Goal: Task Accomplishment & Management: Complete application form

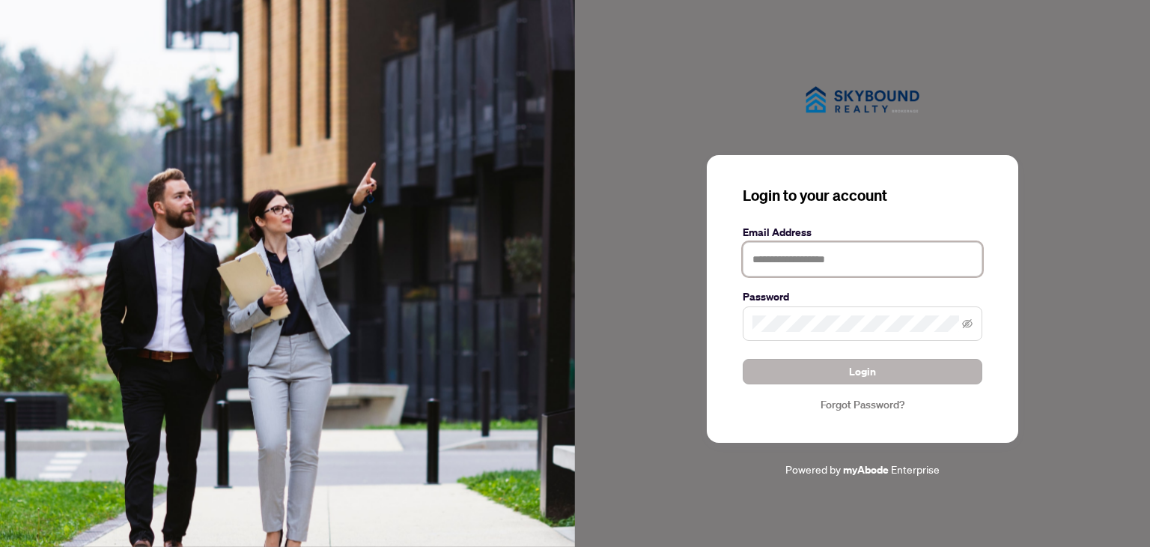
type input "**********"
click at [858, 378] on span "Login" at bounding box center [862, 372] width 27 height 24
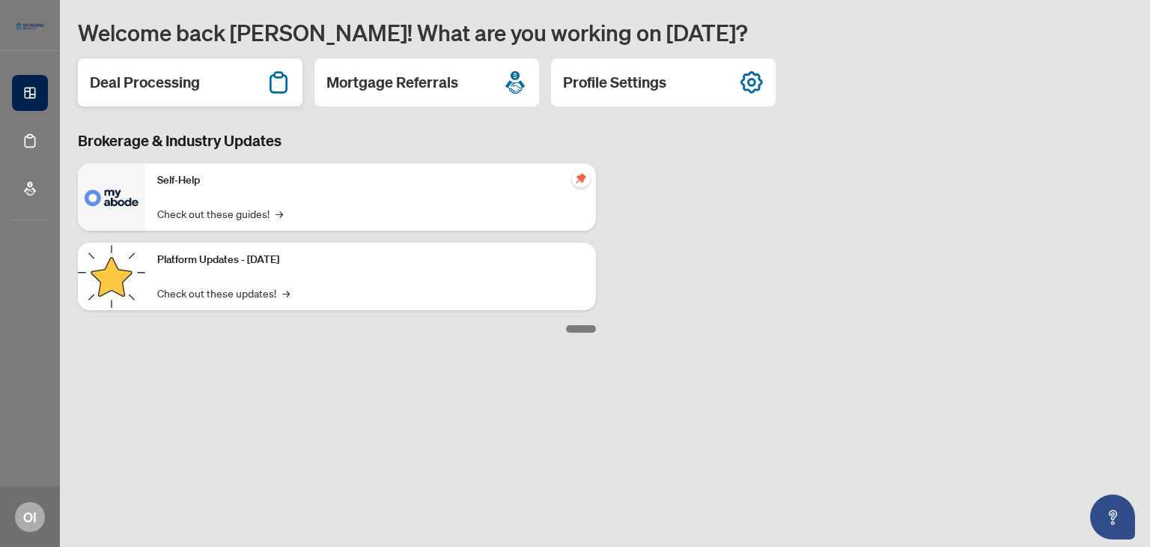
click at [234, 88] on div "Deal Processing" at bounding box center [190, 82] width 225 height 48
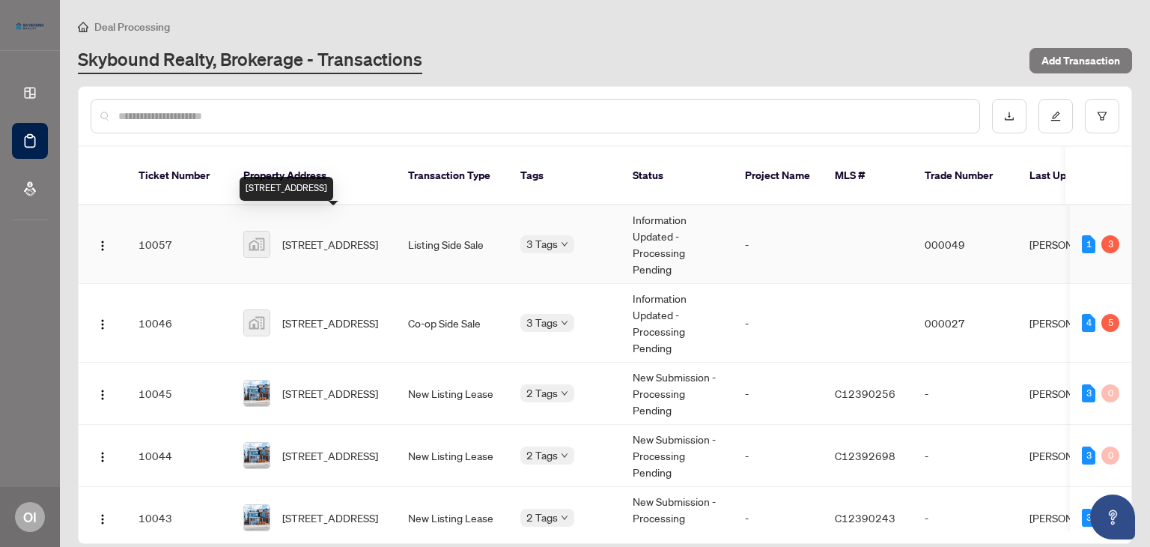
click at [357, 236] on span "[STREET_ADDRESS]" at bounding box center [330, 244] width 96 height 16
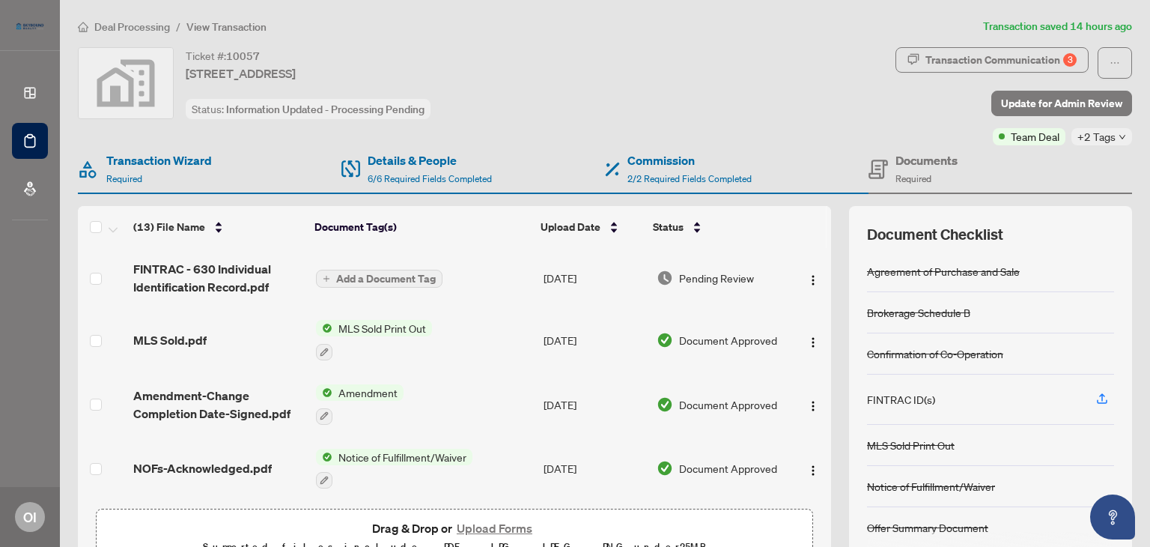
drag, startPoint x: 821, startPoint y: 284, endPoint x: 826, endPoint y: 346, distance: 62.4
click at [826, 346] on div "(13) File Name Document Tag(s) Upload Date Status FINTRAC - 630 Individual Iden…" at bounding box center [605, 389] width 1055 height 367
click at [479, 528] on button "Upload Forms" at bounding box center [494, 527] width 85 height 19
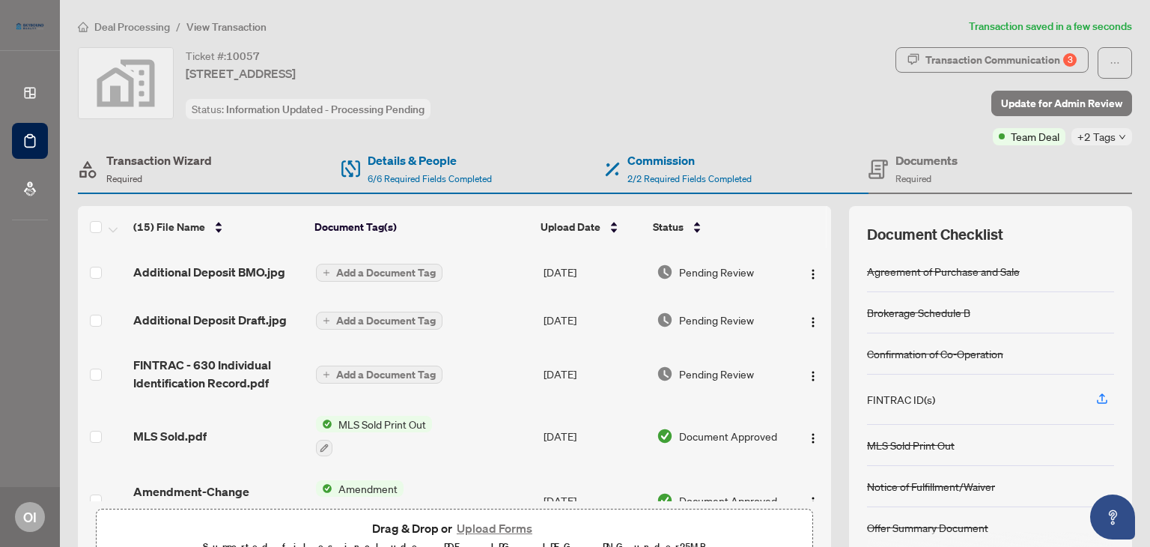
click at [143, 165] on h4 "Transaction Wizard" at bounding box center [159, 160] width 106 height 18
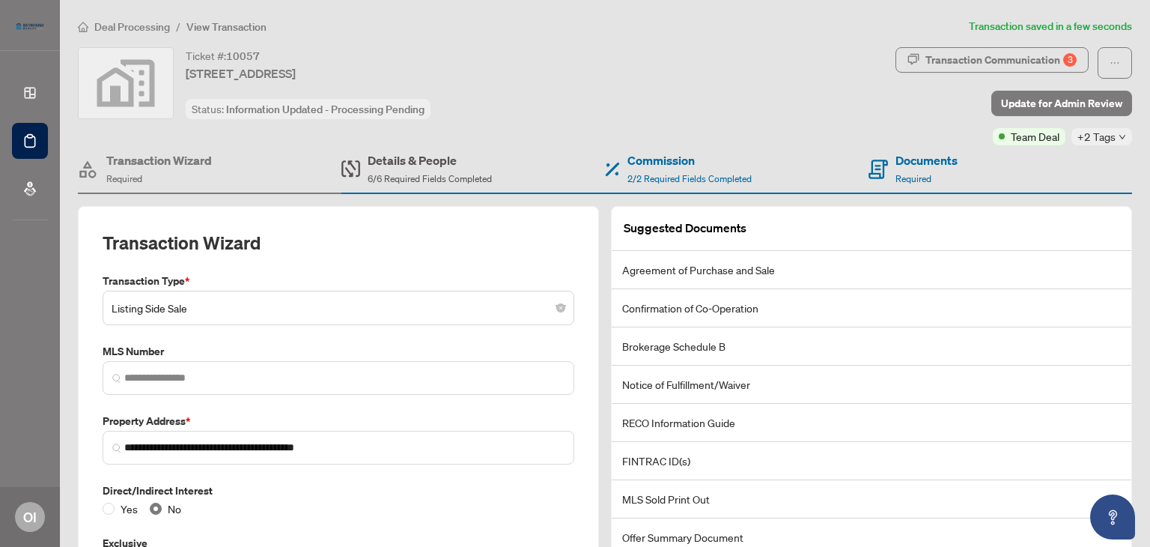
click at [458, 173] on span "6/6 Required Fields Completed" at bounding box center [430, 178] width 124 height 11
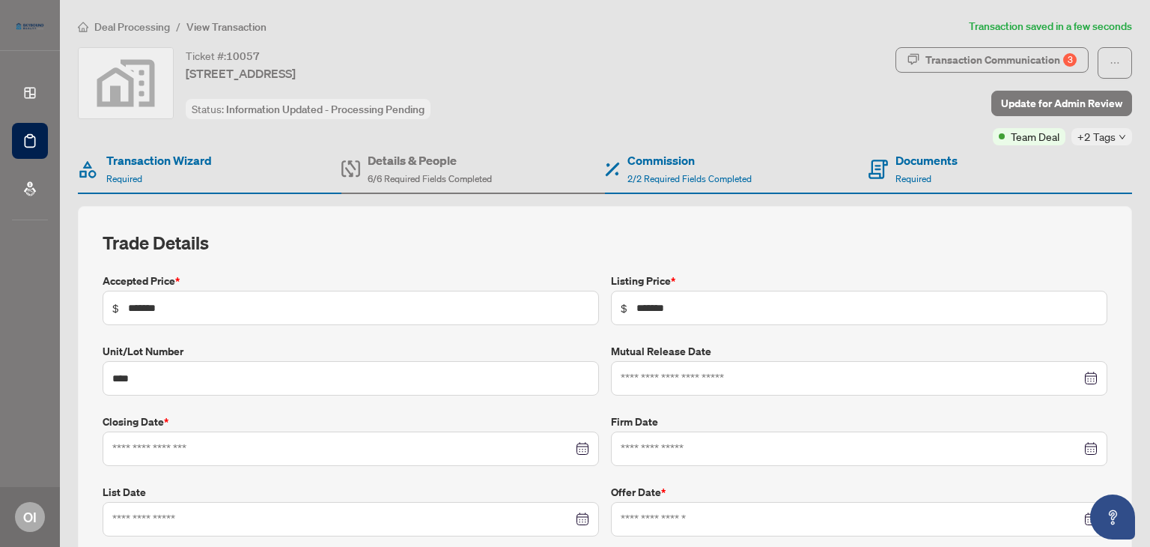
type input "**********"
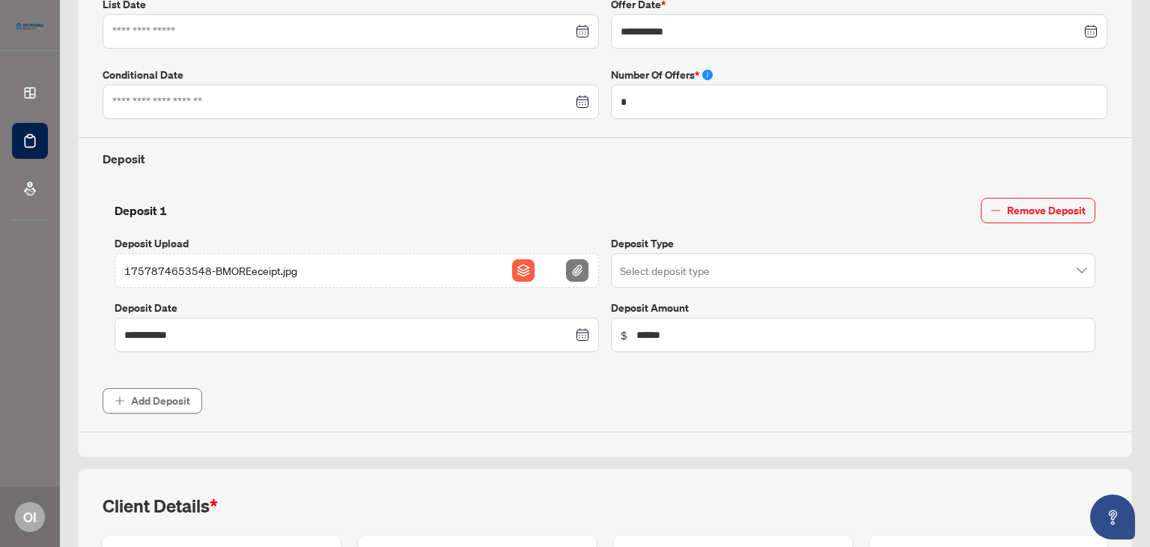
scroll to position [491, 0]
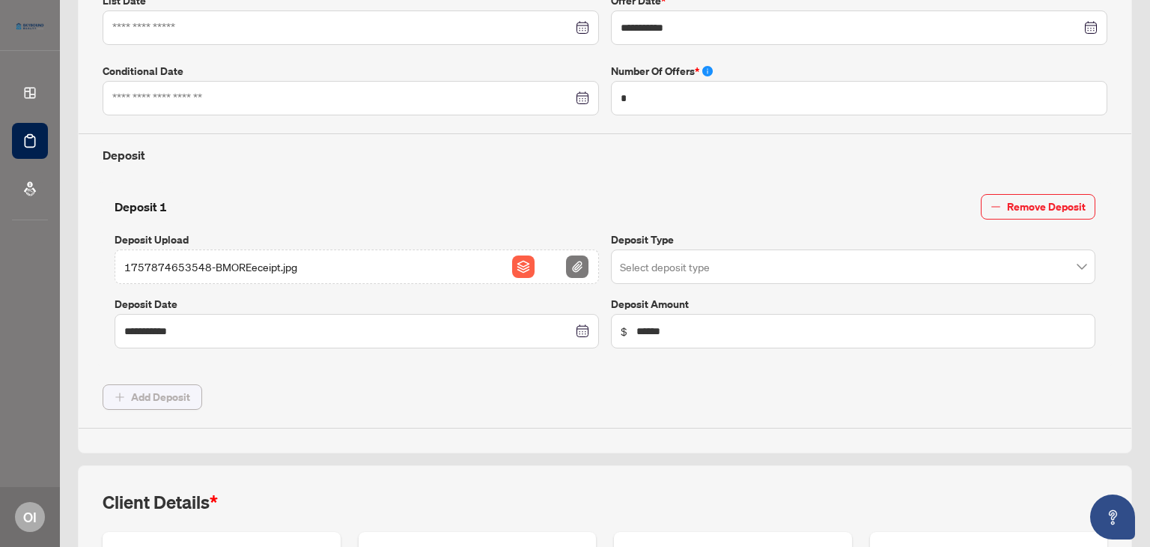
click at [172, 393] on span "Add Deposit" at bounding box center [160, 397] width 59 height 24
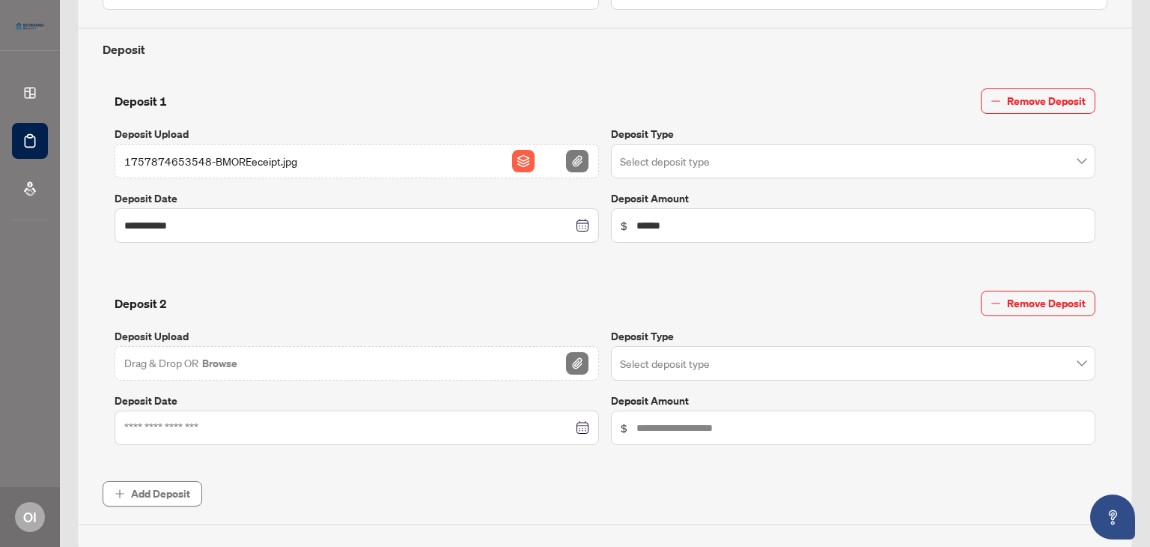
scroll to position [599, 0]
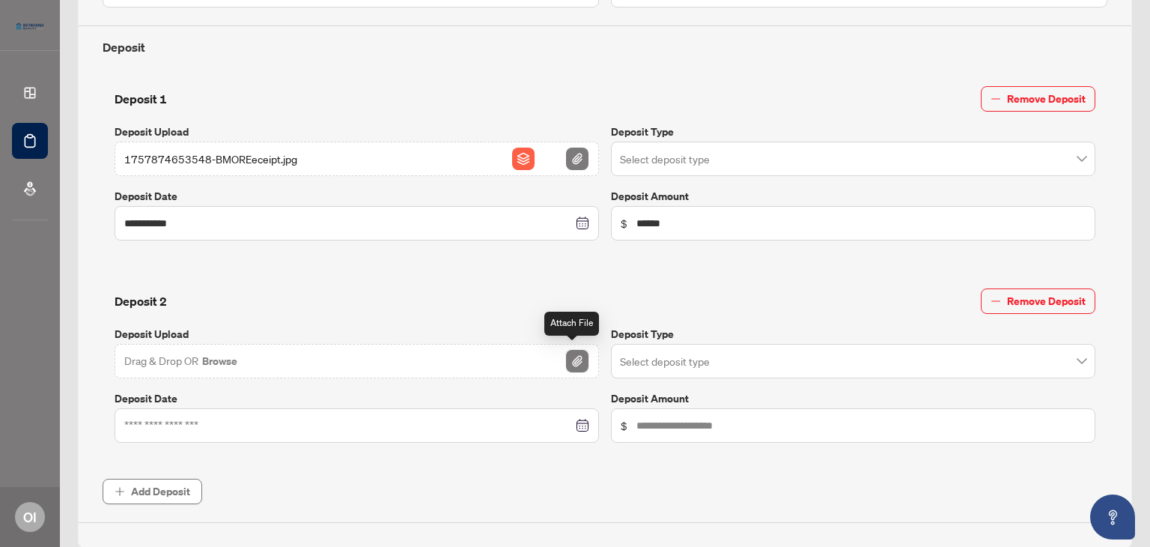
click at [580, 356] on img "button" at bounding box center [577, 361] width 22 height 22
click at [574, 357] on img "button" at bounding box center [577, 361] width 22 height 22
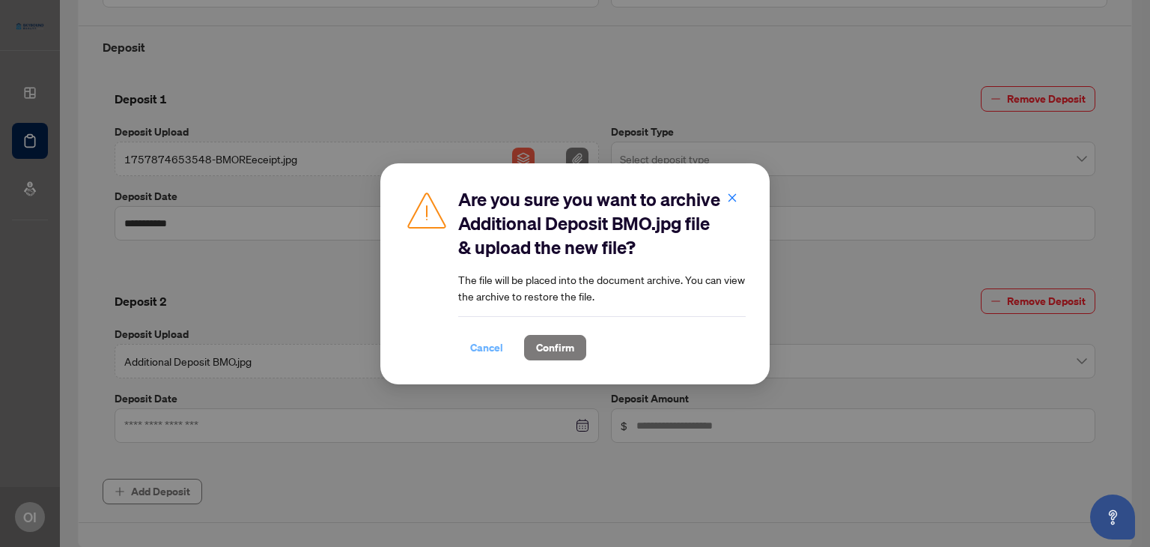
click at [482, 348] on span "Cancel" at bounding box center [486, 348] width 33 height 24
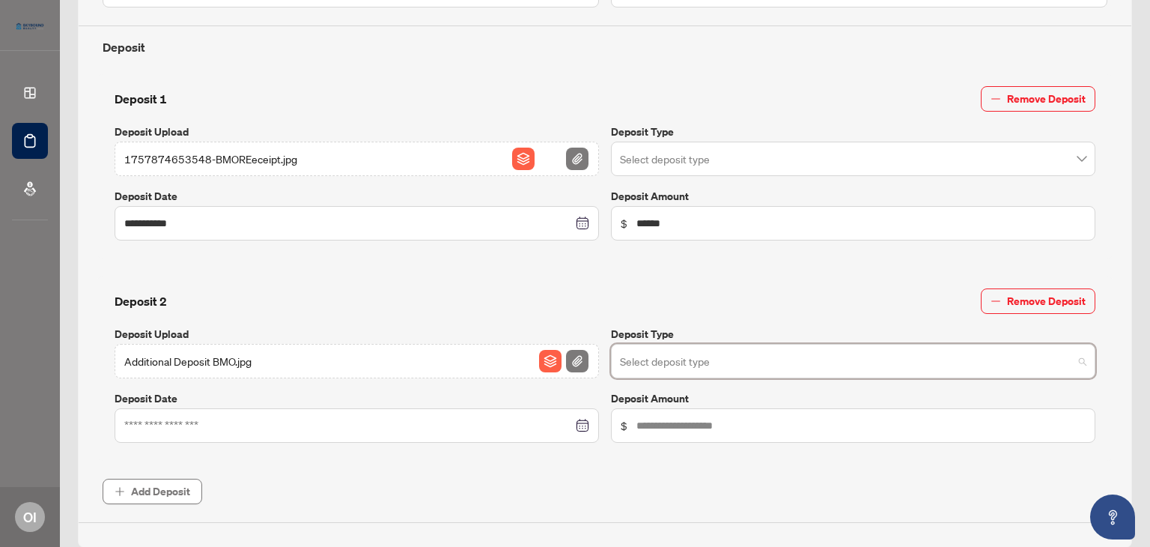
click at [690, 357] on input "search" at bounding box center [846, 363] width 453 height 33
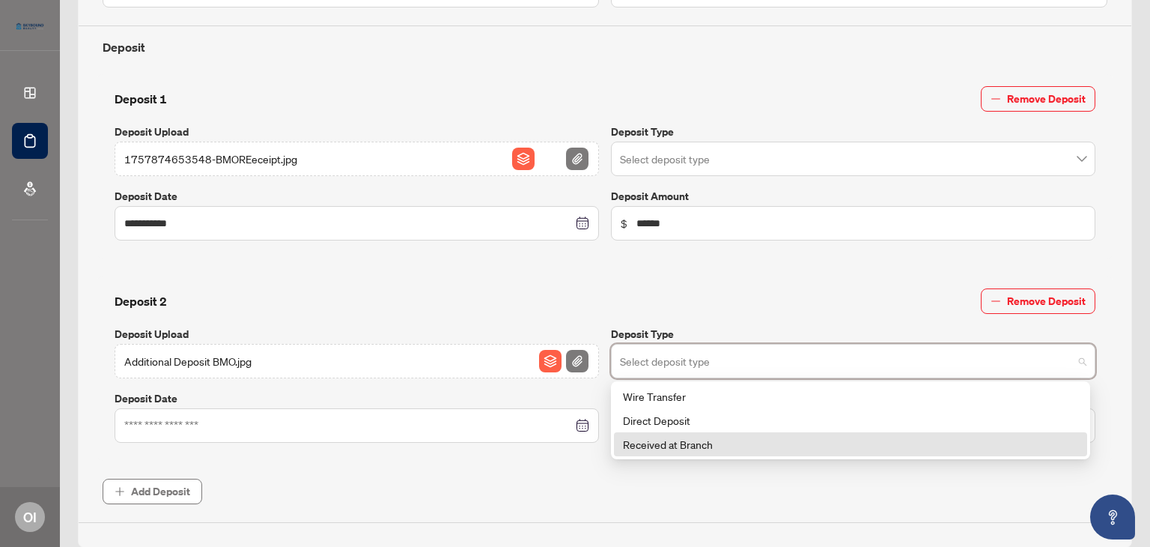
click at [713, 446] on div "Received at Branch" at bounding box center [850, 444] width 455 height 16
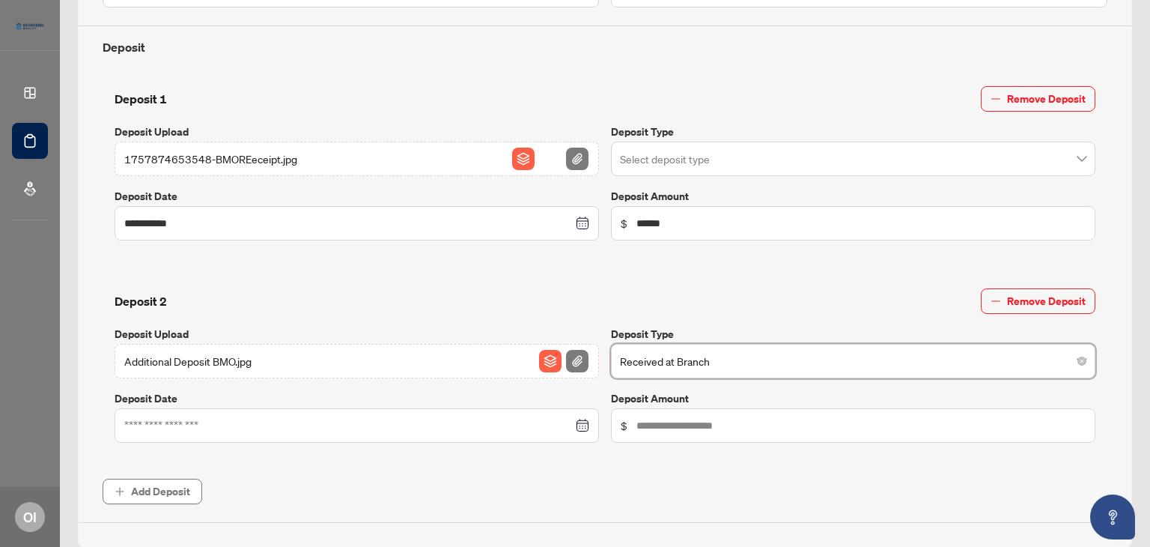
click at [578, 425] on div at bounding box center [356, 425] width 465 height 16
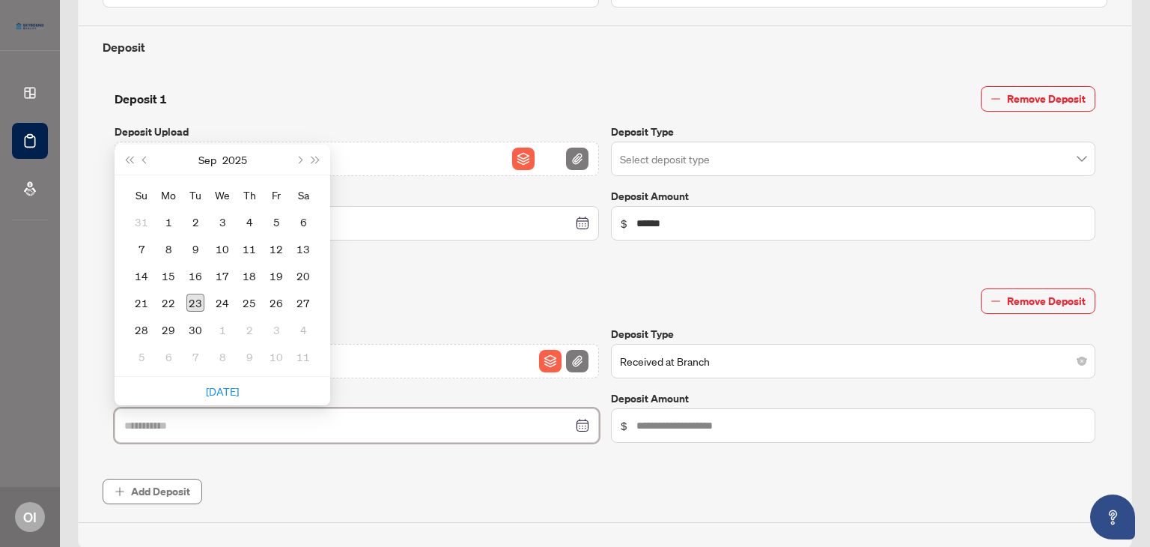
type input "**********"
click at [198, 294] on div "23" at bounding box center [196, 303] width 18 height 18
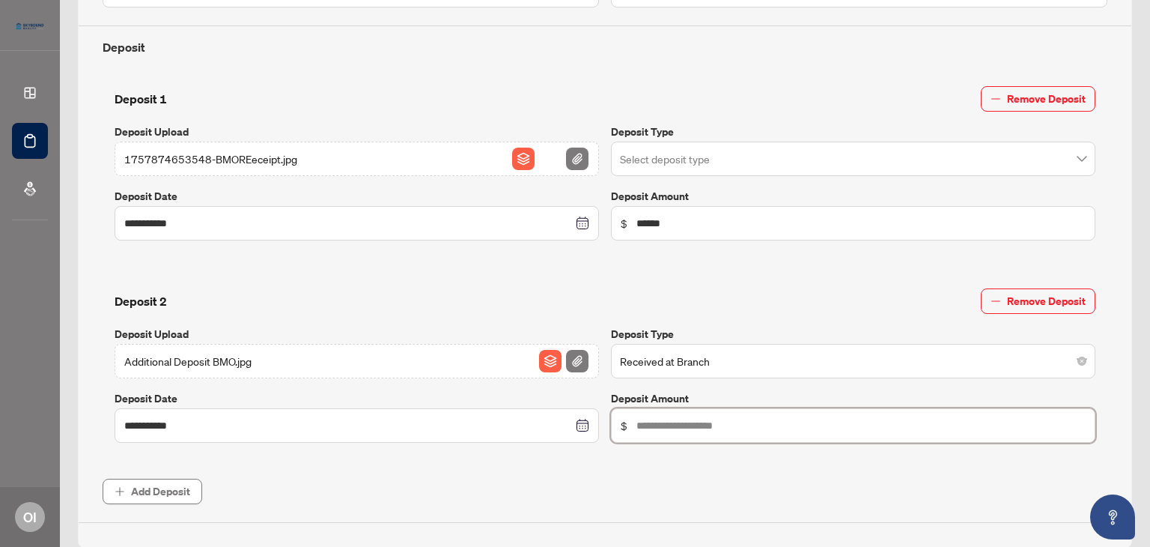
click at [677, 417] on input "text" at bounding box center [861, 425] width 449 height 16
type input "******"
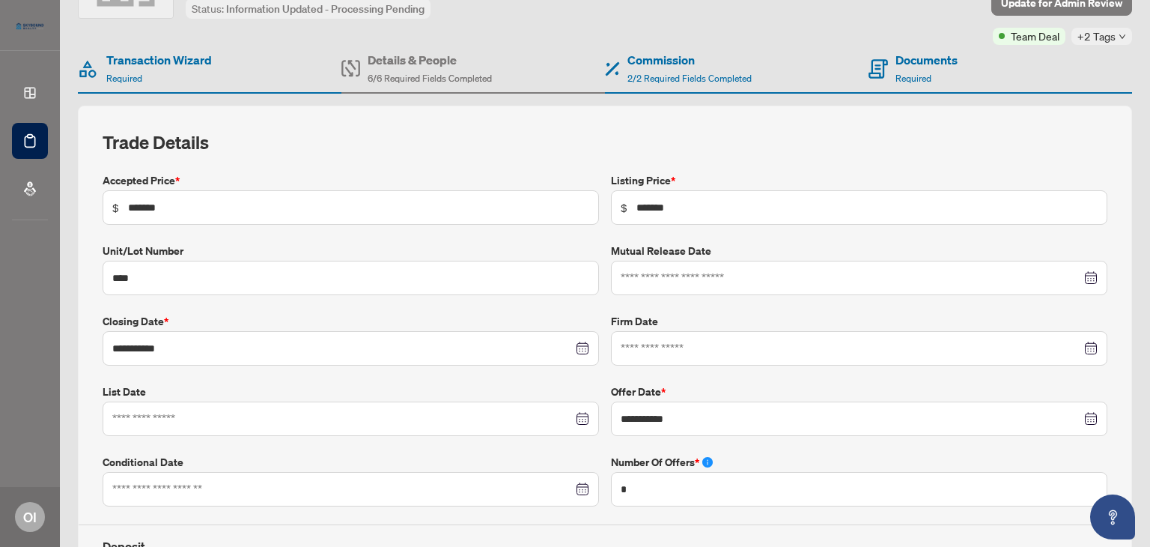
scroll to position [0, 0]
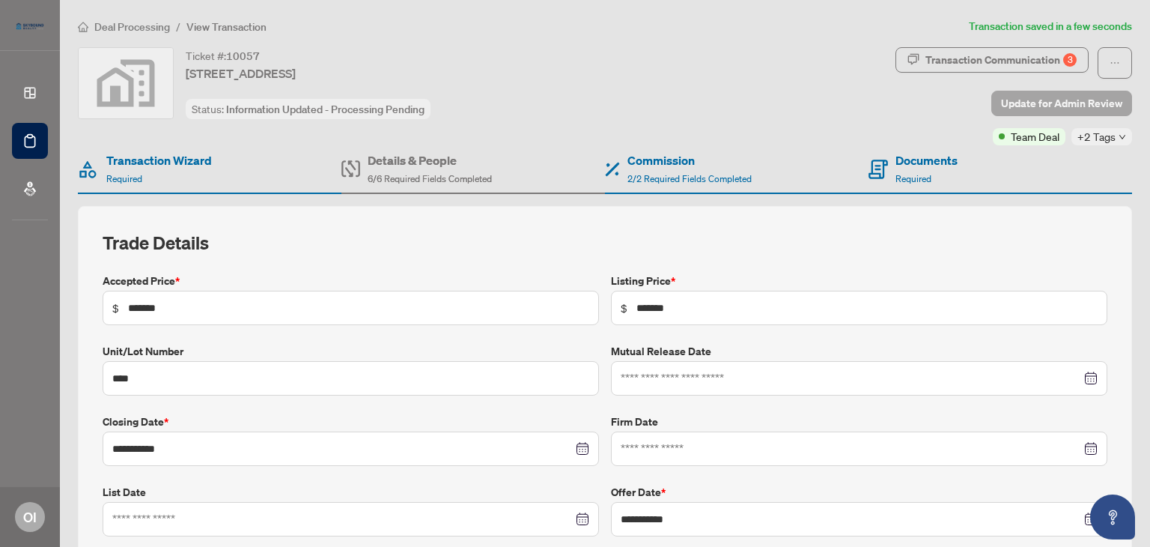
click at [1041, 103] on span "Update for Admin Review" at bounding box center [1061, 103] width 121 height 24
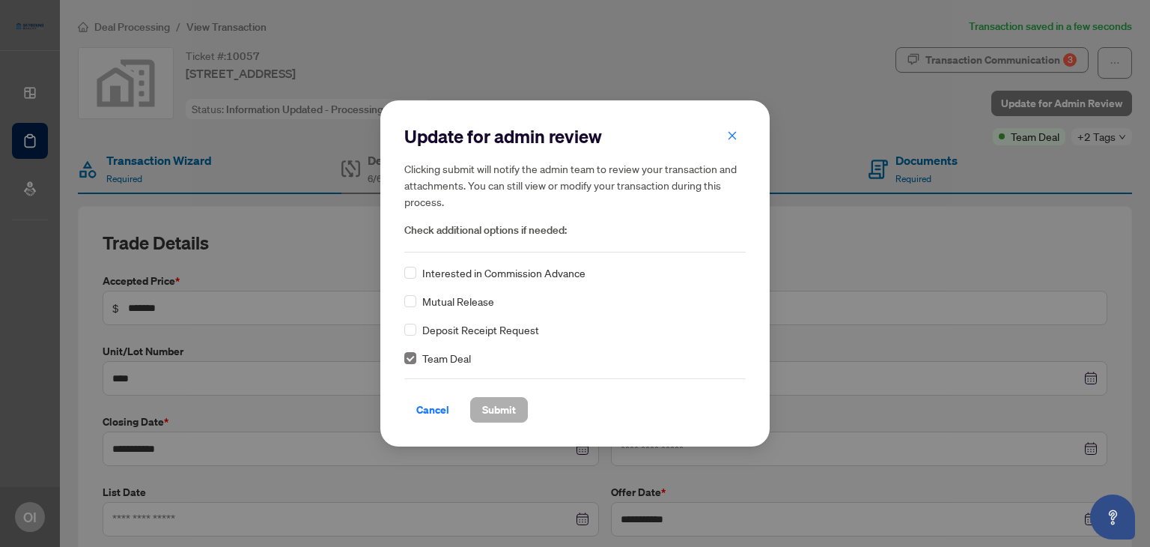
click at [501, 411] on span "Submit" at bounding box center [499, 410] width 34 height 24
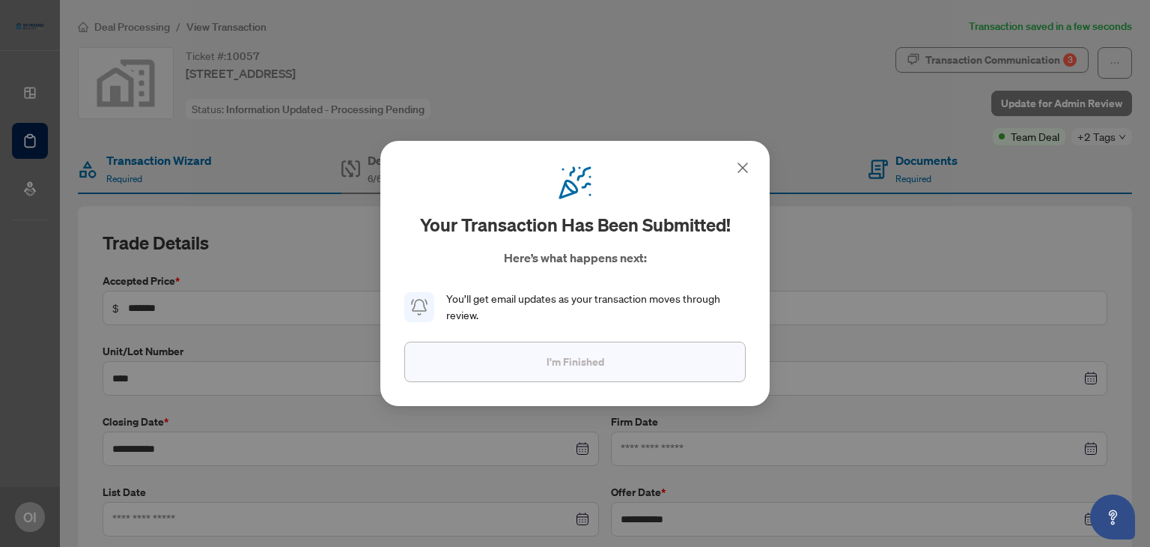
click at [551, 366] on span "I'm Finished" at bounding box center [576, 362] width 58 height 24
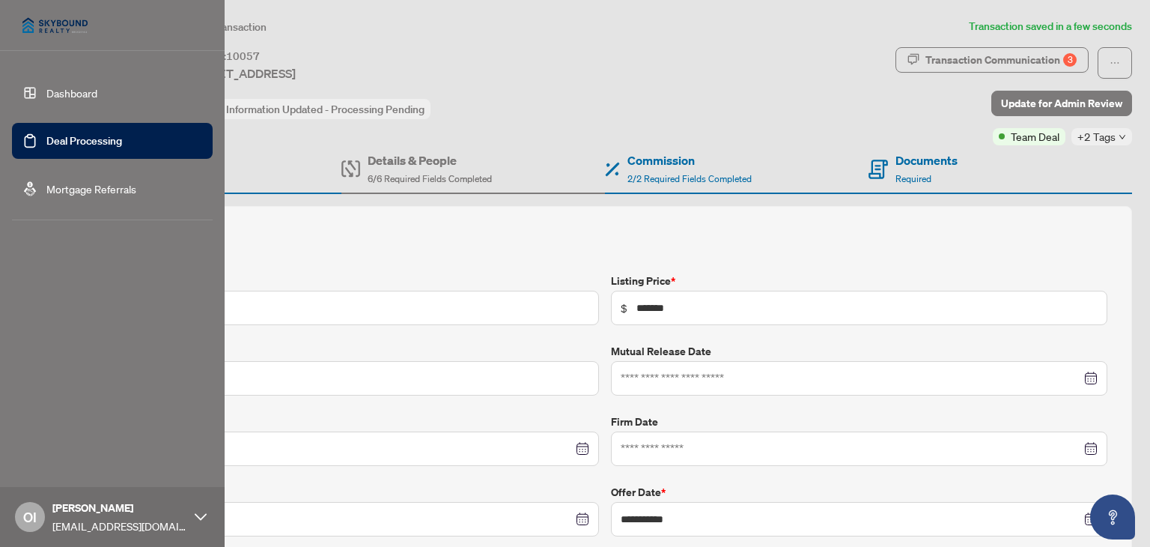
click at [46, 92] on link "Dashboard" at bounding box center [71, 92] width 51 height 13
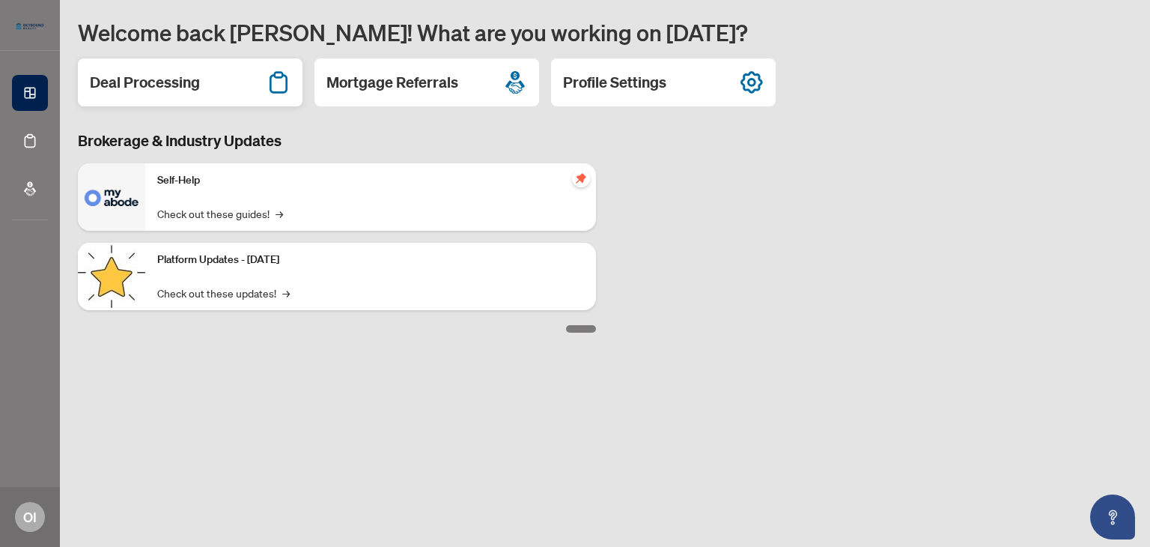
click at [216, 94] on div "Deal Processing" at bounding box center [190, 82] width 225 height 48
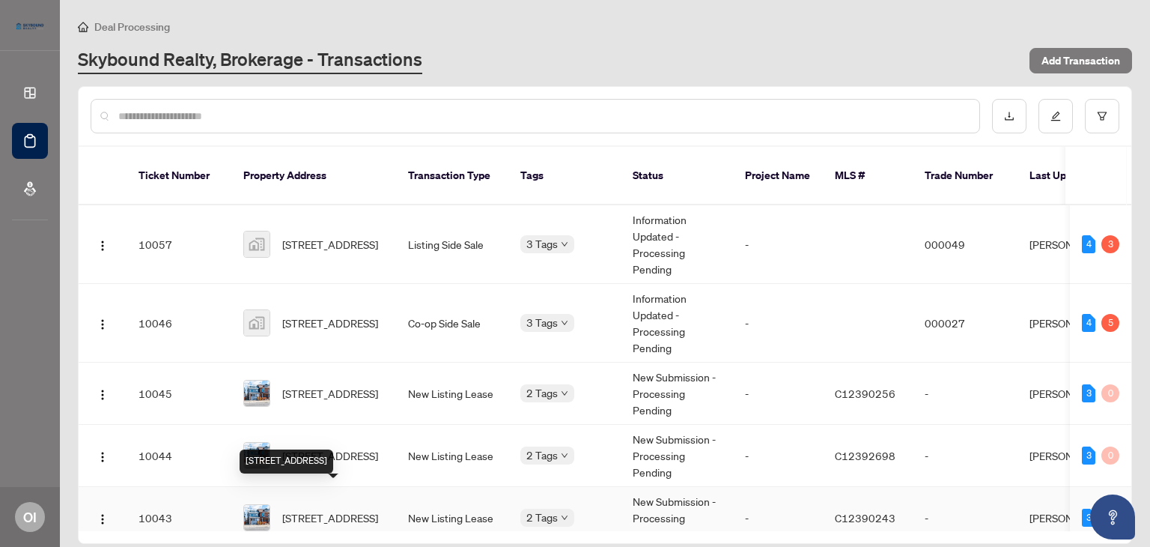
click at [377, 509] on span "[STREET_ADDRESS]" at bounding box center [330, 517] width 96 height 16
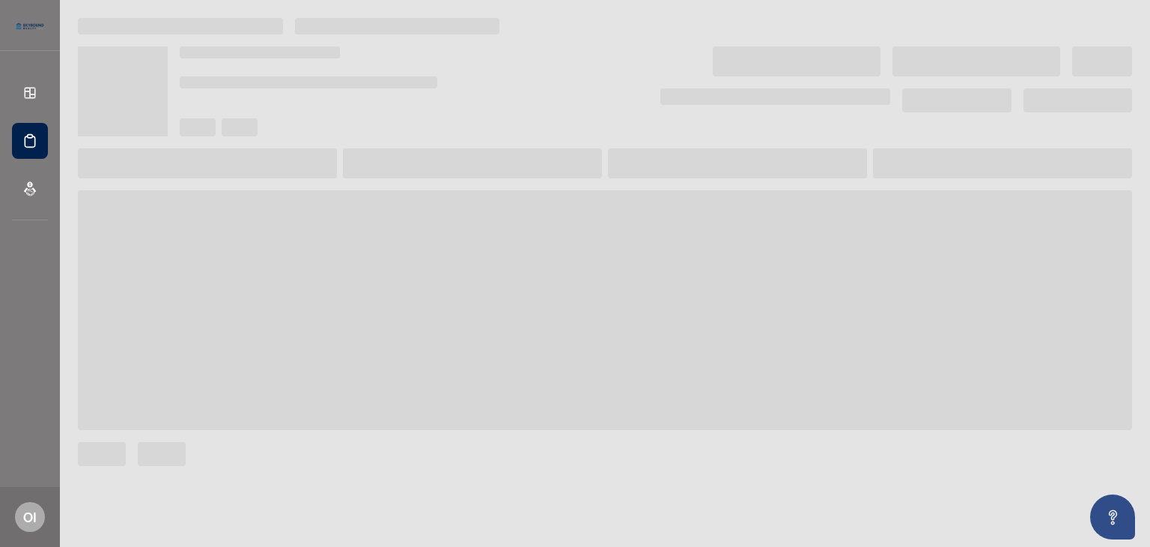
click at [377, 492] on main at bounding box center [605, 273] width 1091 height 547
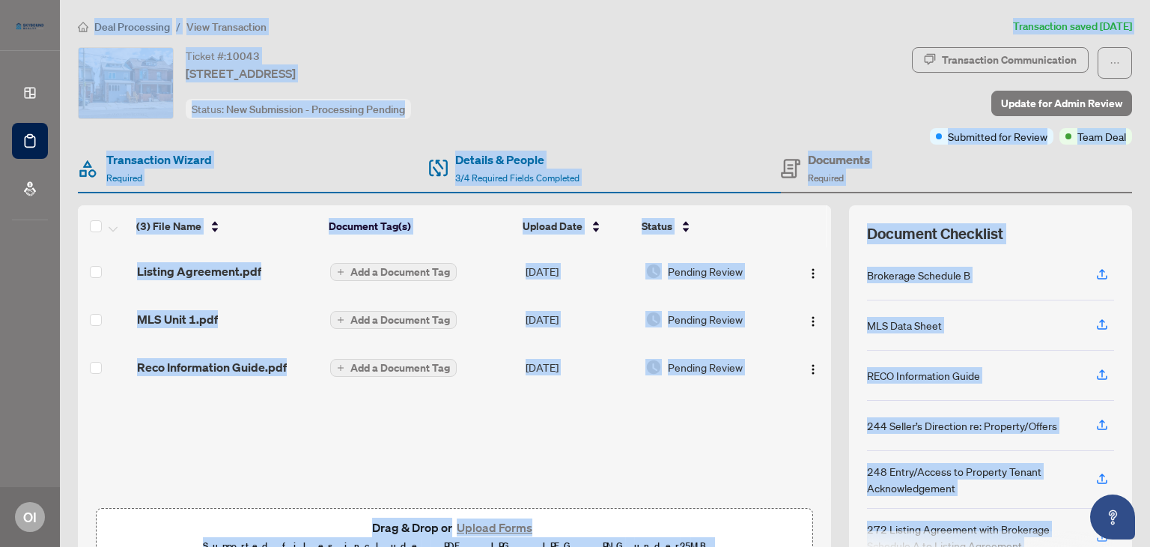
click at [647, 443] on div "Listing Agreement.pdf Add a Document Tag [DATE] Pending Review MLS Unit 1.pdf A…" at bounding box center [454, 373] width 753 height 253
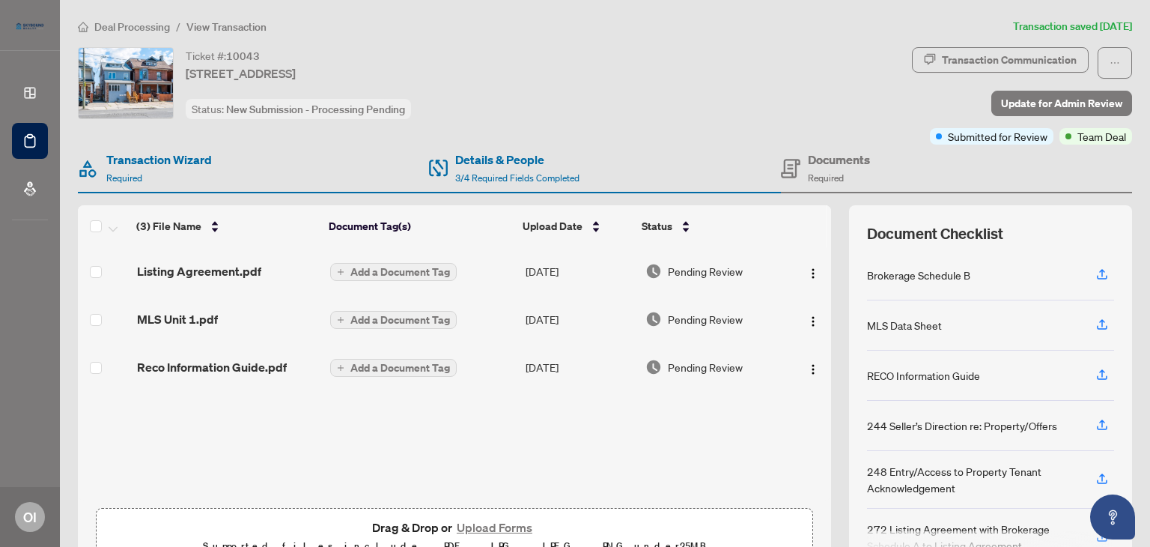
click at [698, 378] on td "Pending Review" at bounding box center [715, 367] width 150 height 48
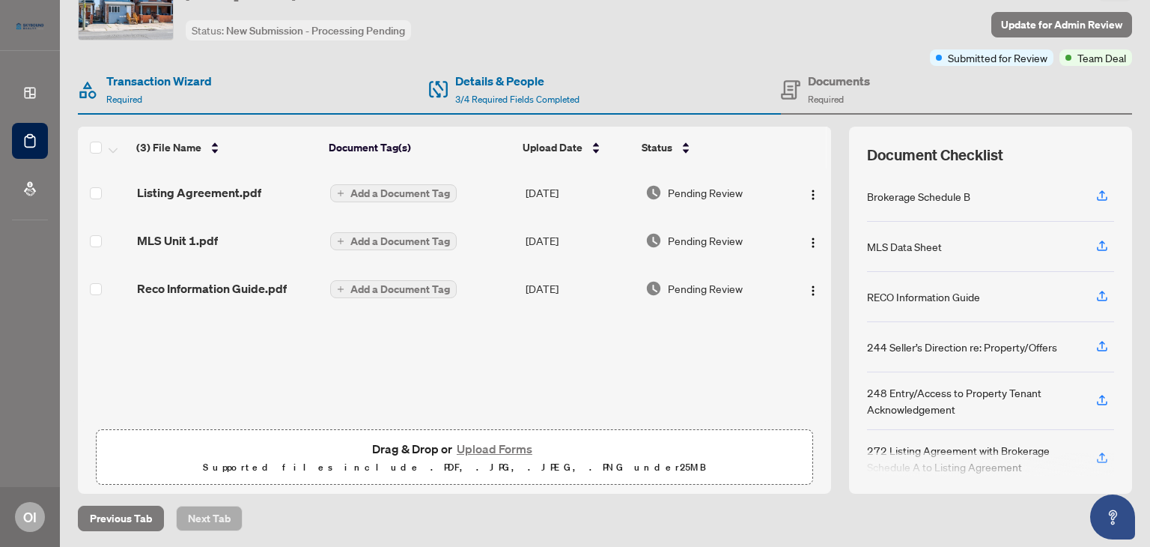
click at [485, 441] on button "Upload Forms" at bounding box center [494, 448] width 85 height 19
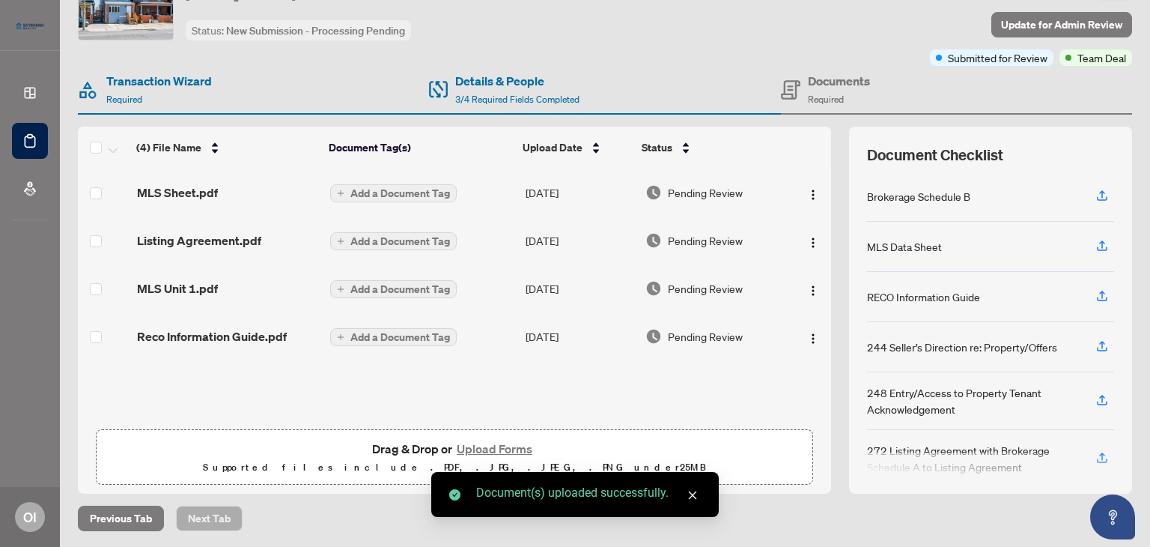
click at [476, 449] on button "Upload Forms" at bounding box center [494, 448] width 85 height 19
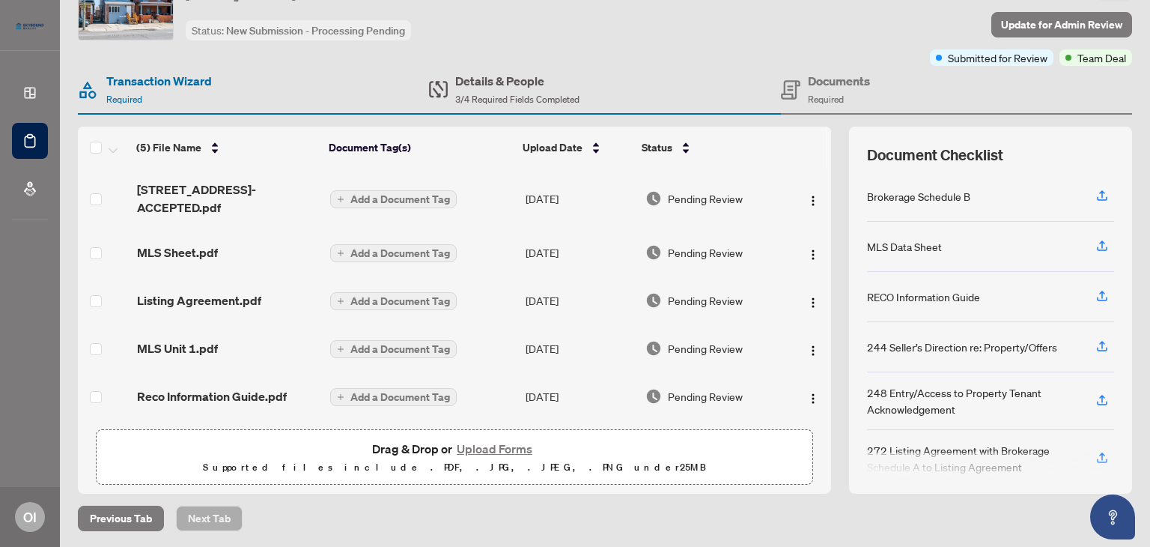
click at [495, 85] on h4 "Details & People" at bounding box center [517, 81] width 124 height 18
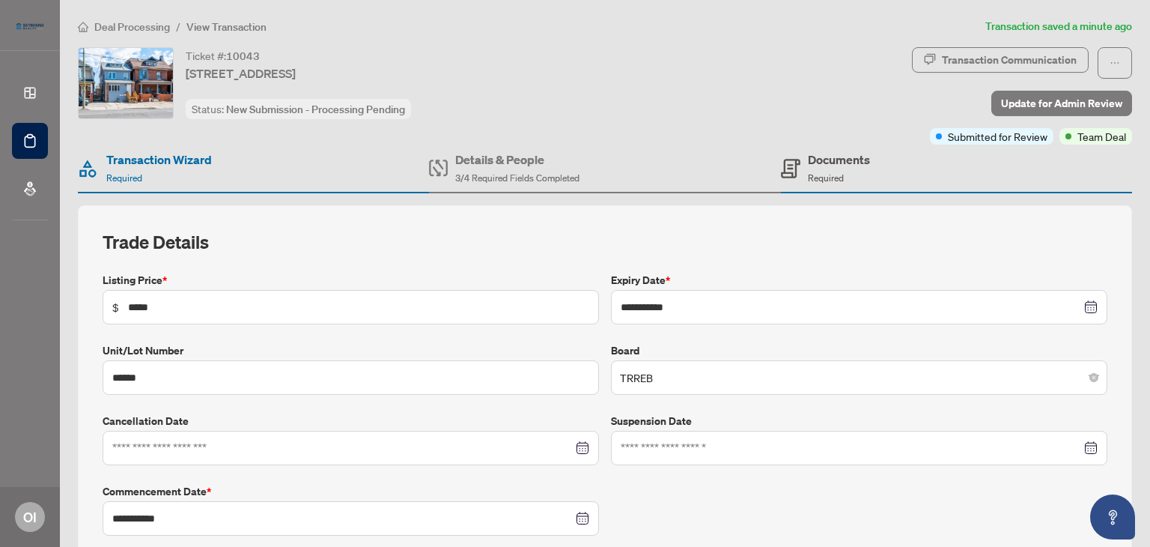
click at [812, 163] on h4 "Documents" at bounding box center [839, 160] width 62 height 18
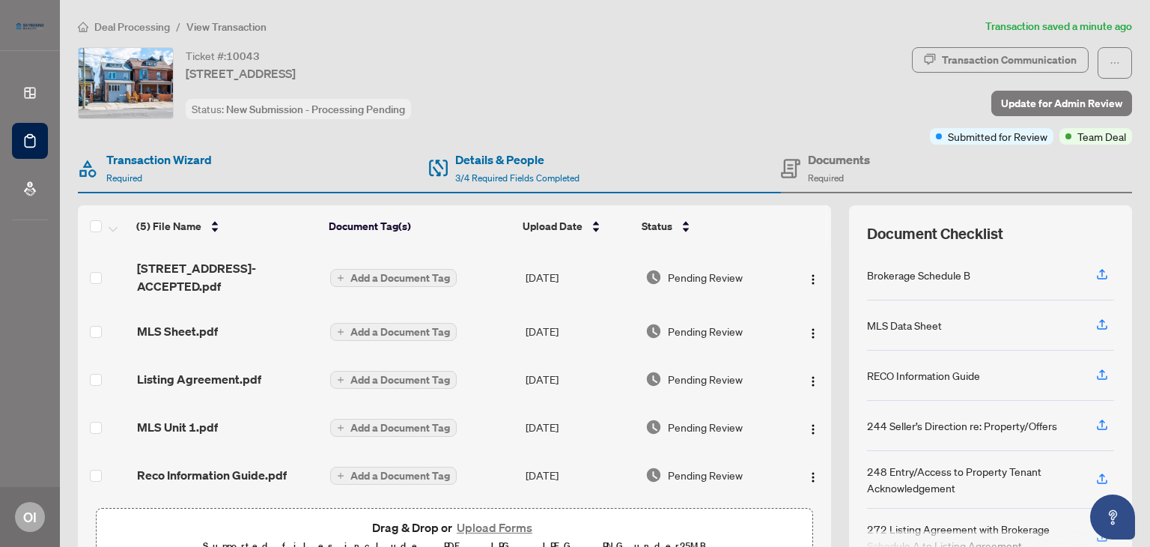
click at [509, 522] on button "Upload Forms" at bounding box center [494, 527] width 85 height 19
click at [1043, 103] on span "Update for Admin Review" at bounding box center [1061, 103] width 121 height 24
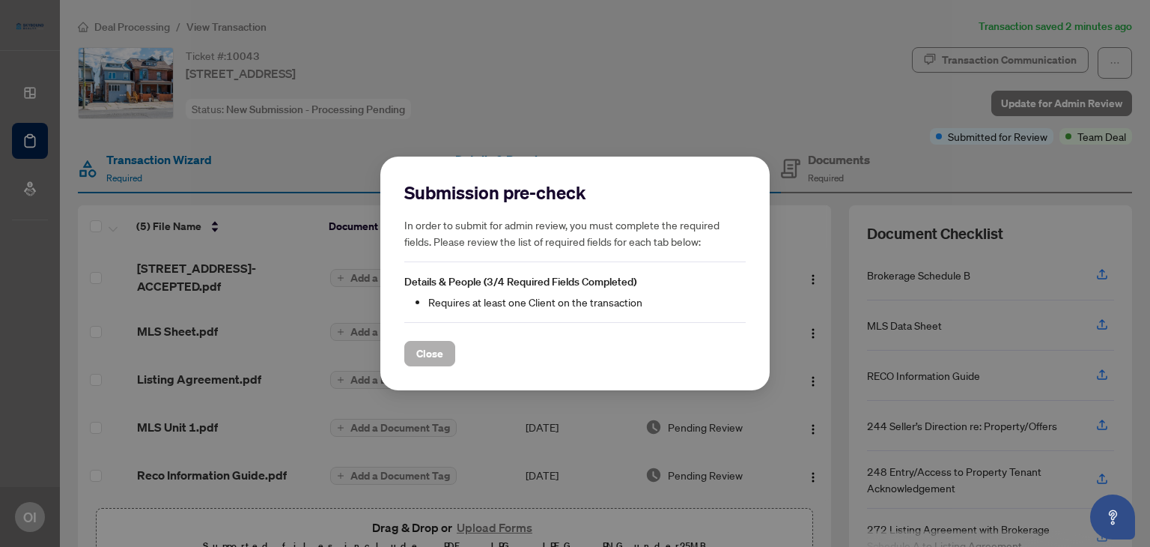
click at [440, 351] on span "Close" at bounding box center [429, 354] width 27 height 24
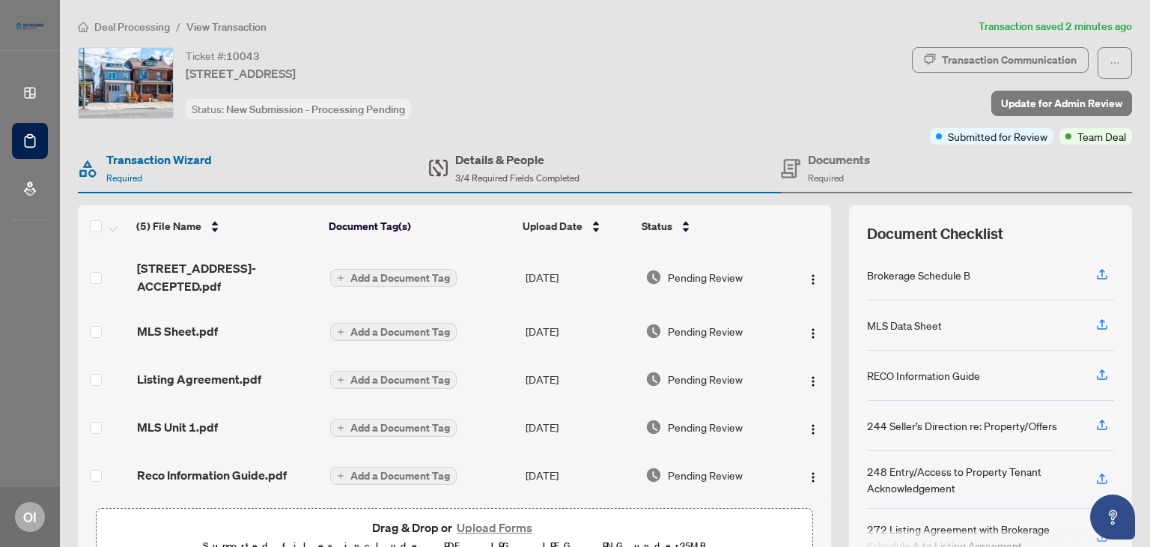
click at [500, 159] on h4 "Details & People" at bounding box center [517, 160] width 124 height 18
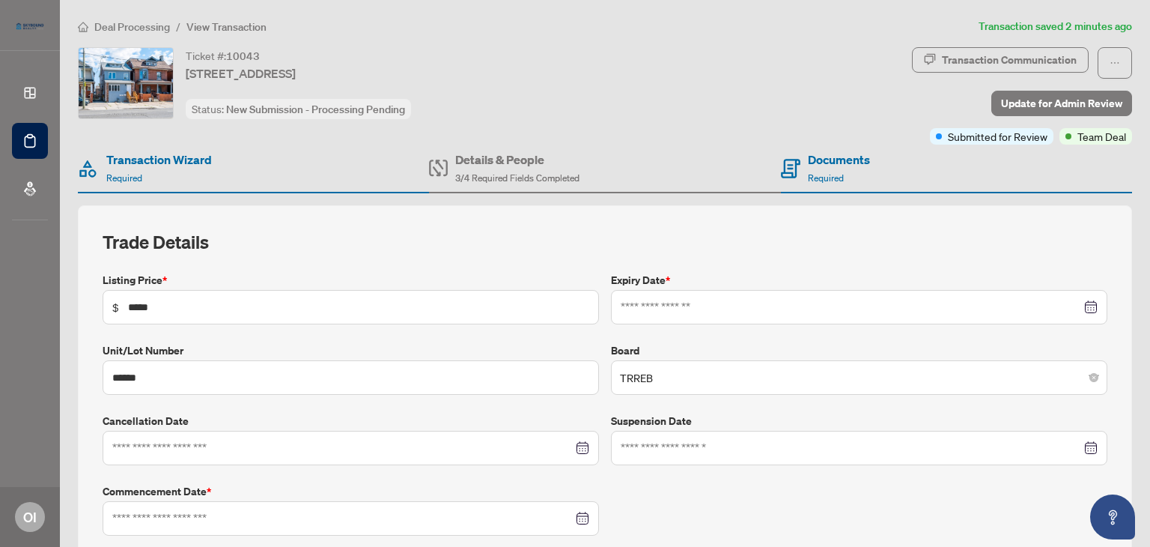
type input "**********"
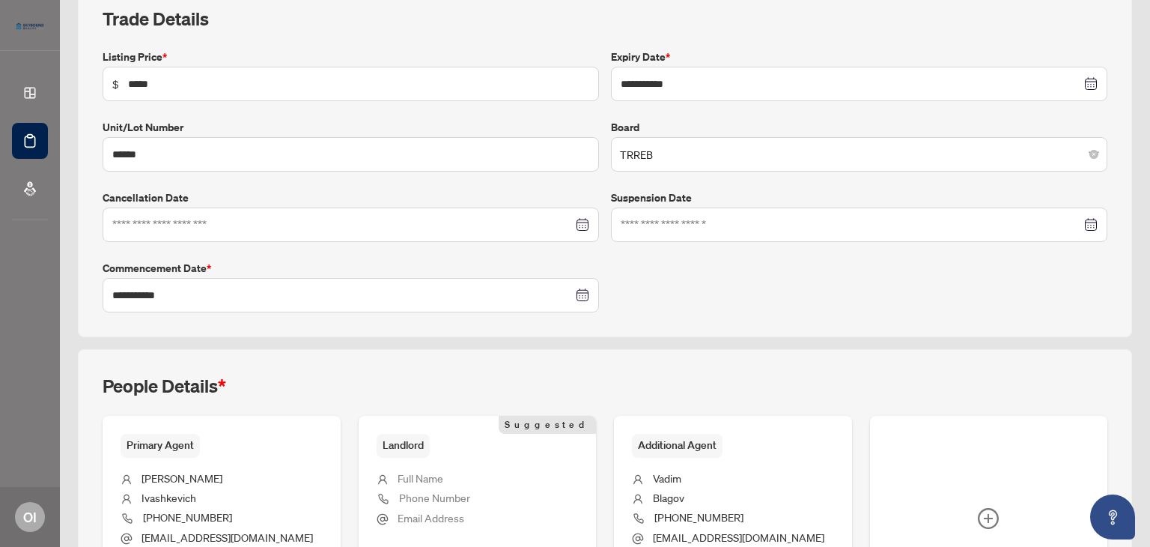
scroll to position [332, 0]
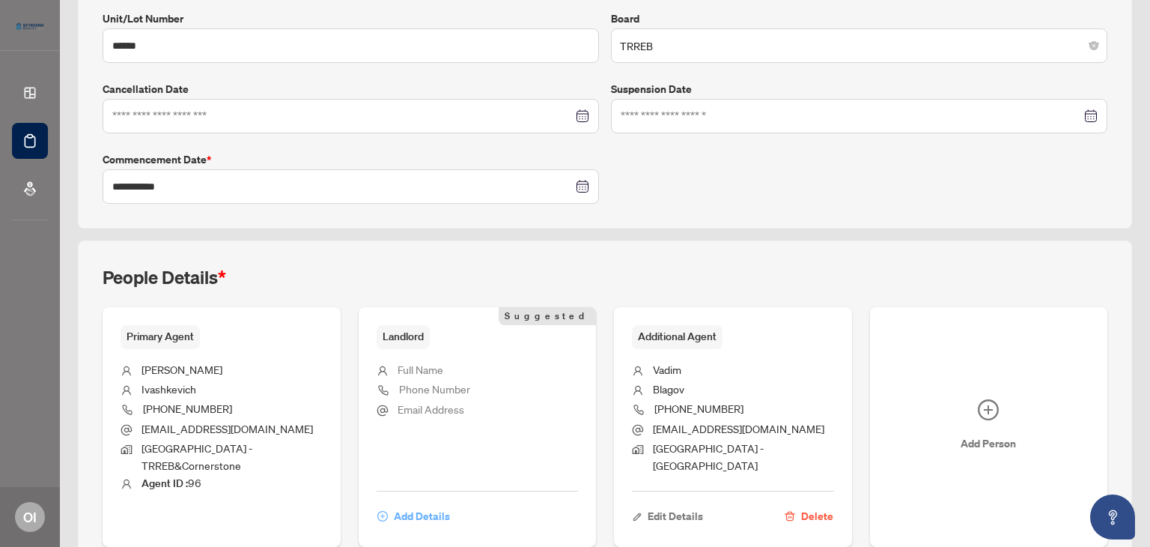
click at [422, 504] on span "Add Details" at bounding box center [422, 516] width 56 height 24
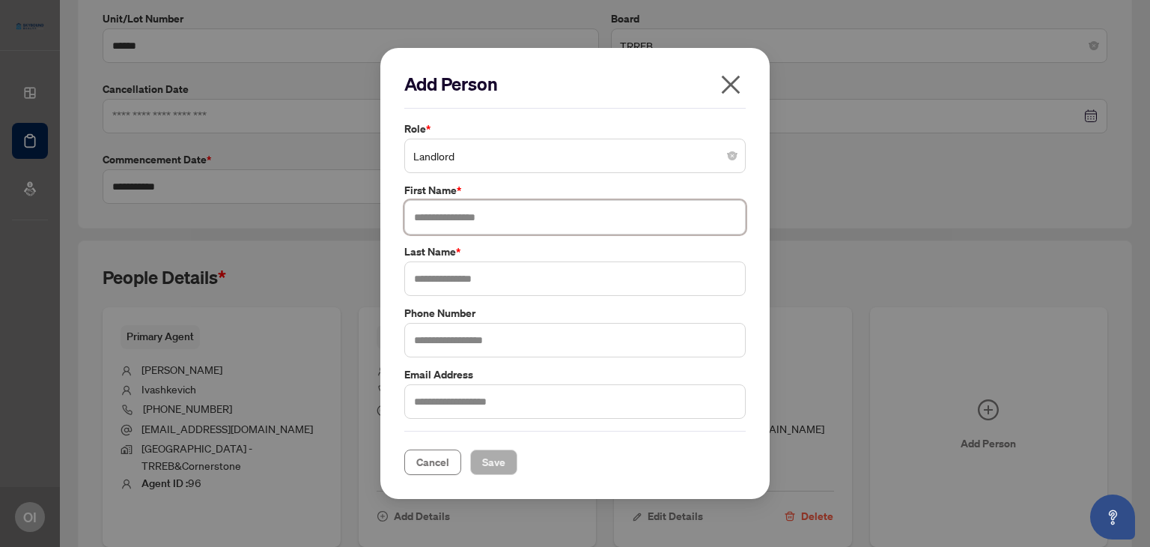
click at [473, 213] on input "text" at bounding box center [575, 217] width 342 height 34
type input "****"
click at [459, 274] on input "text" at bounding box center [575, 278] width 342 height 34
type input "********"
click at [492, 459] on span "Save" at bounding box center [493, 462] width 23 height 24
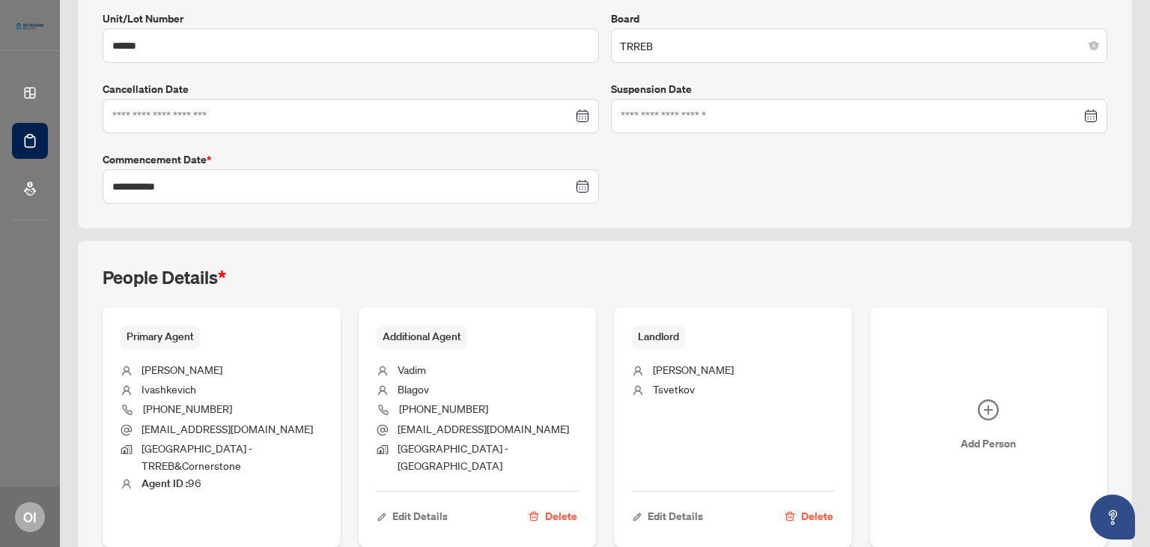
scroll to position [0, 0]
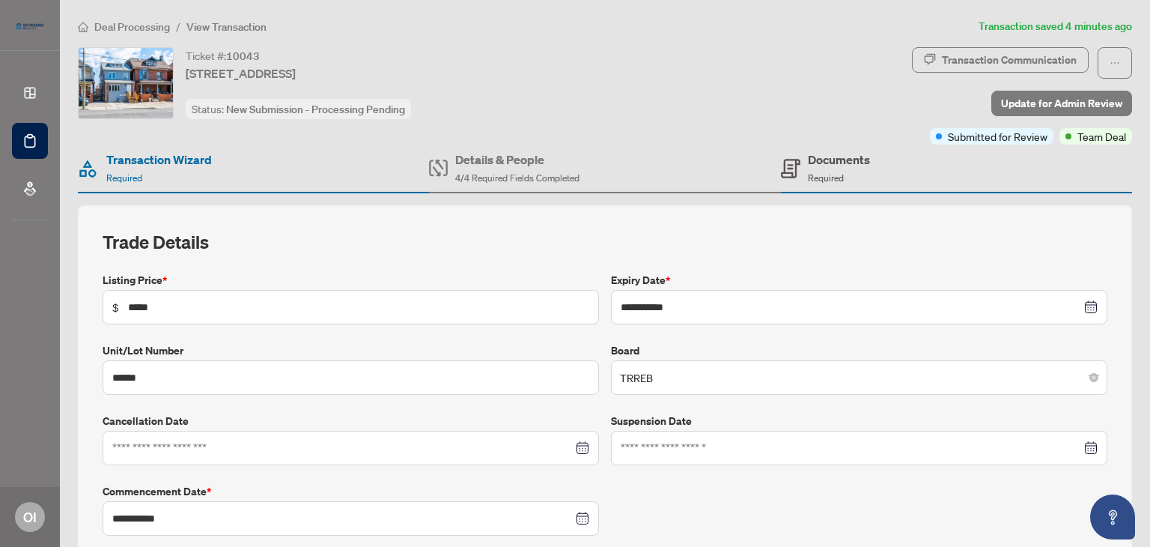
click at [817, 157] on h4 "Documents" at bounding box center [839, 160] width 62 height 18
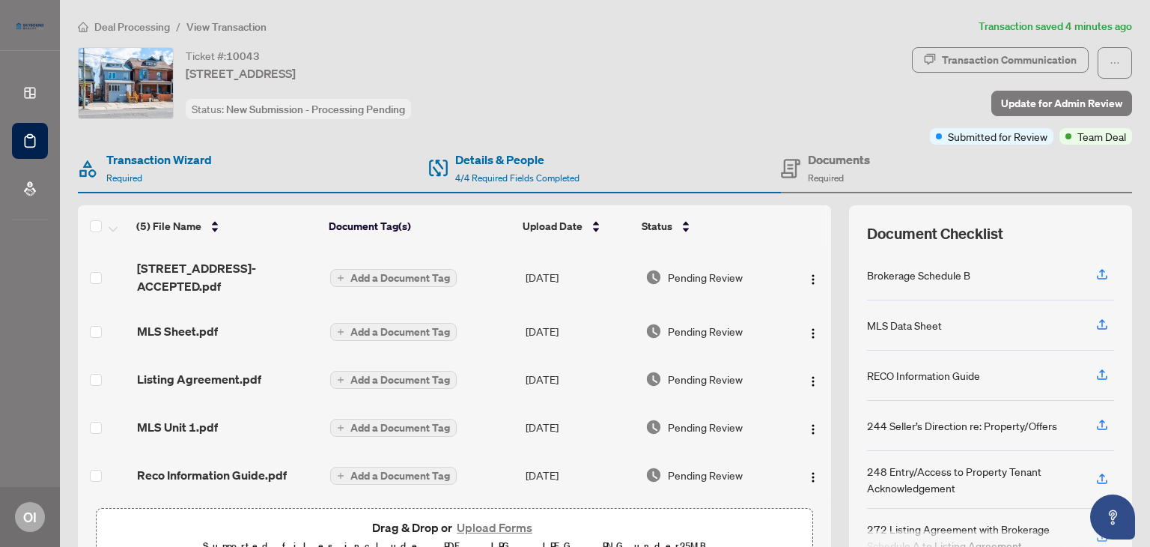
click at [497, 525] on button "Upload Forms" at bounding box center [494, 527] width 85 height 19
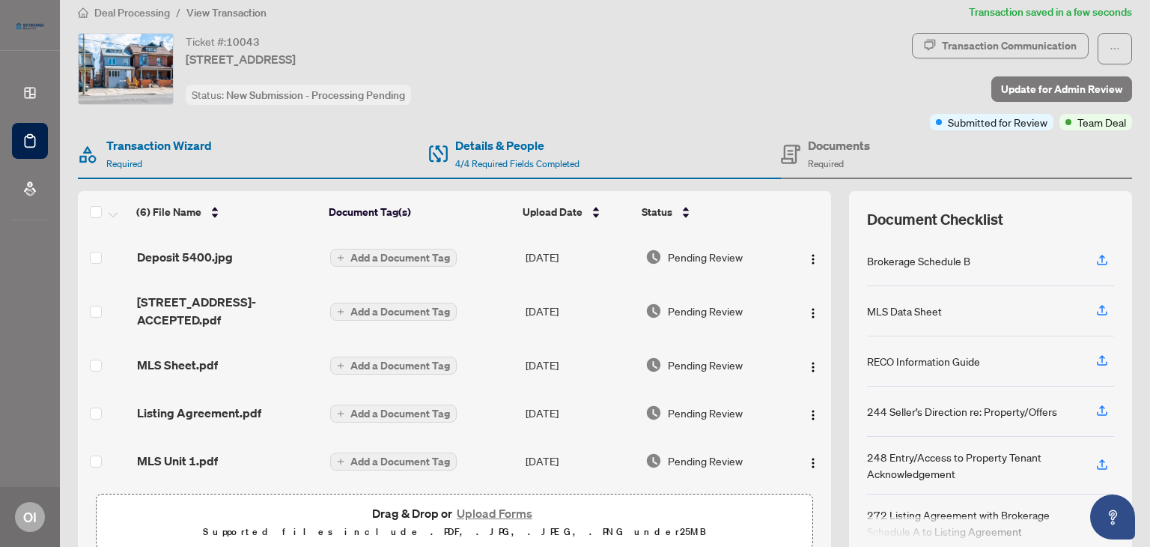
scroll to position [15, 0]
click at [1063, 82] on span "Update for Admin Review" at bounding box center [1061, 88] width 121 height 24
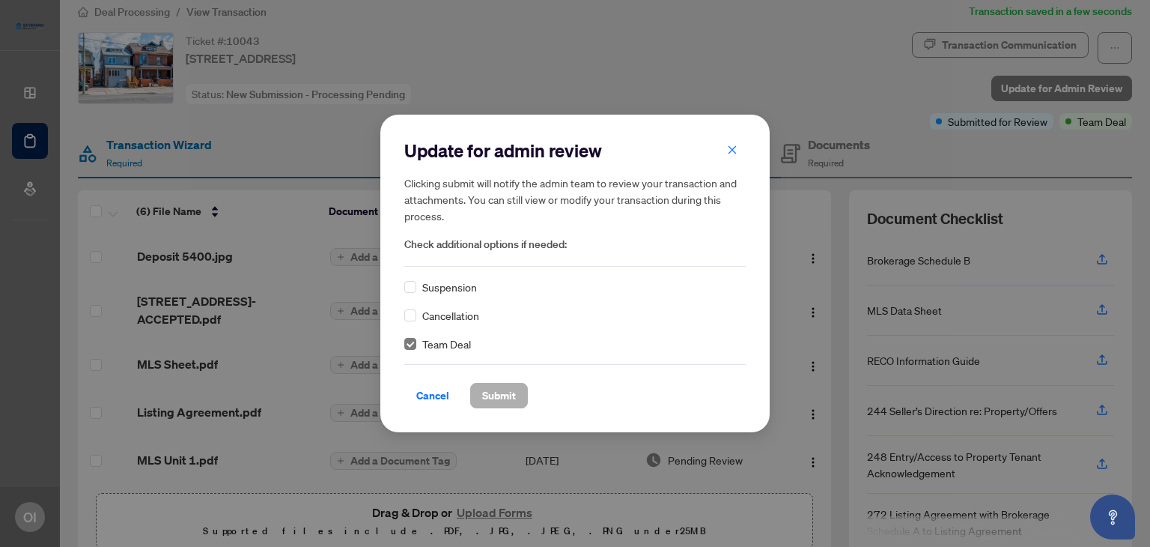
click at [506, 388] on span "Submit" at bounding box center [499, 395] width 34 height 24
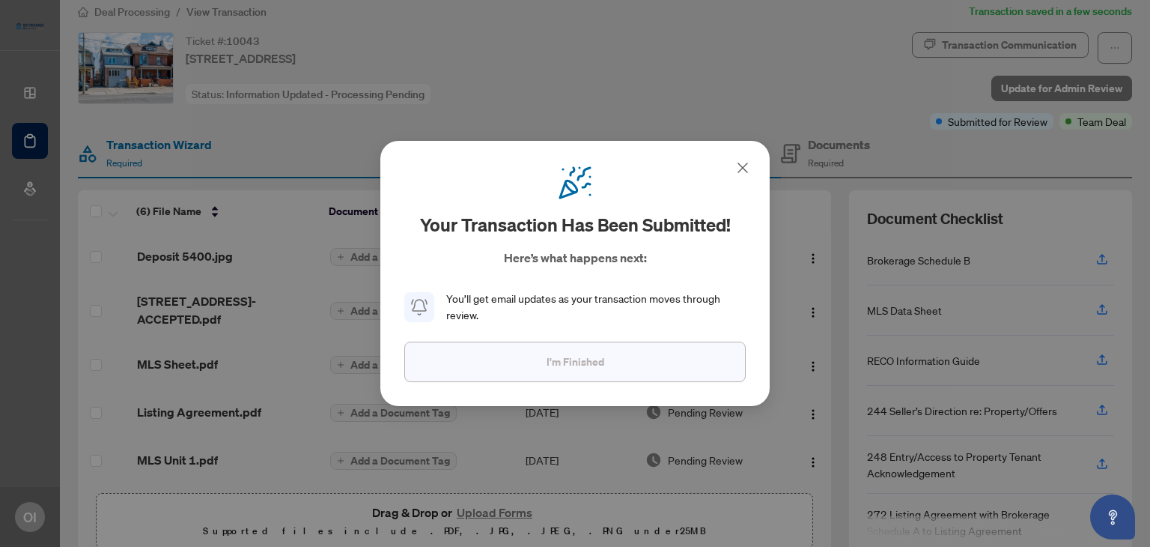
click at [519, 357] on button "I'm Finished" at bounding box center [575, 362] width 342 height 40
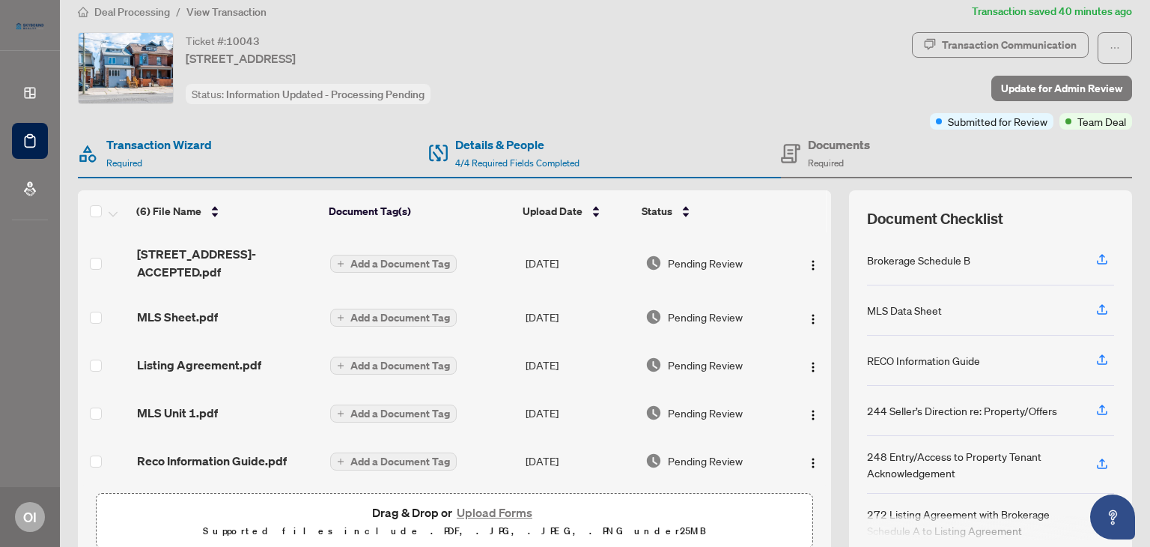
scroll to position [0, 0]
